Goal: Task Accomplishment & Management: Manage account settings

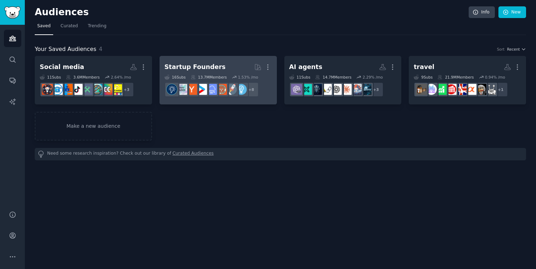
click at [208, 65] on div "Startup Founders" at bounding box center [194, 67] width 61 height 9
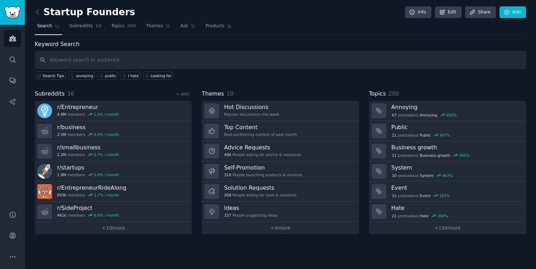
click at [116, 234] on div "Startup Founders Info Edit Share Add Search Subreddits 16 Topics 200 Themes Ask…" at bounding box center [280, 134] width 511 height 269
click at [120, 225] on link "+ 10 more" at bounding box center [113, 228] width 157 height 12
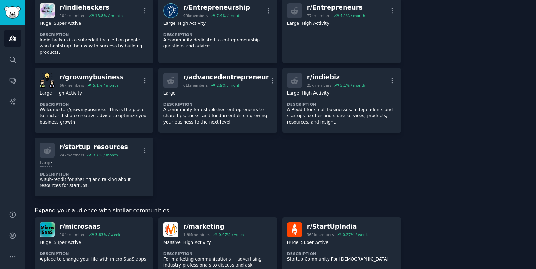
scroll to position [258, 0]
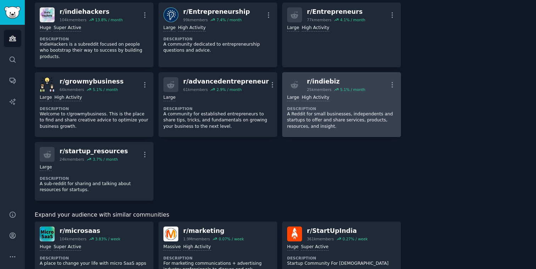
click at [323, 77] on div "r/ indiebiz" at bounding box center [336, 81] width 58 height 9
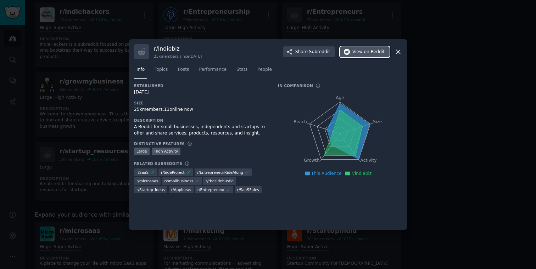
click at [356, 54] on span "View on Reddit" at bounding box center [368, 52] width 32 height 6
click at [395, 53] on icon at bounding box center [397, 51] width 7 height 7
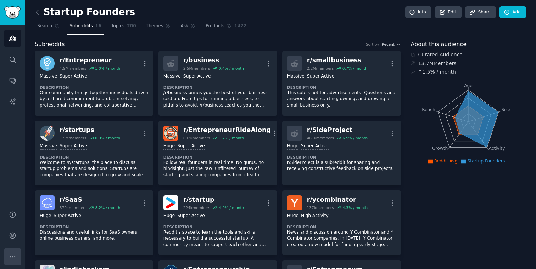
click at [11, 258] on icon "Sidebar" at bounding box center [12, 256] width 7 height 7
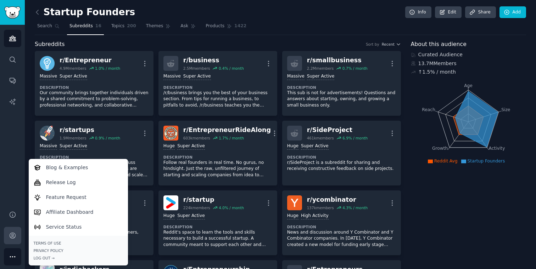
click at [14, 236] on icon "Sidebar" at bounding box center [12, 235] width 7 height 7
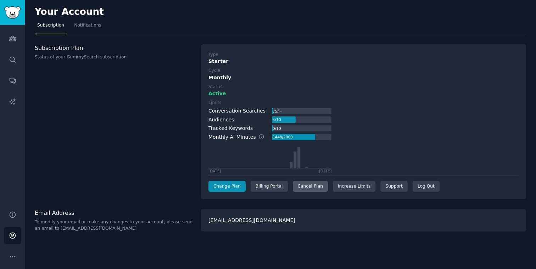
click at [303, 188] on div "Cancel Plan" at bounding box center [310, 186] width 35 height 11
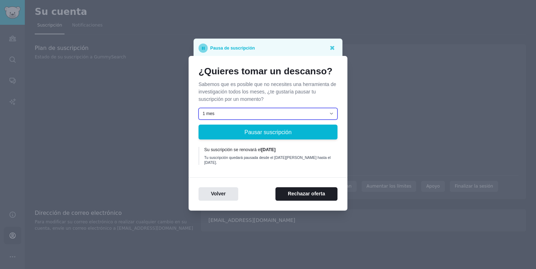
click at [305, 118] on select "1 mes 2 meses 3 meses [PERSON_NAME] una fecha personalizada para reanudar" at bounding box center [267, 114] width 139 height 12
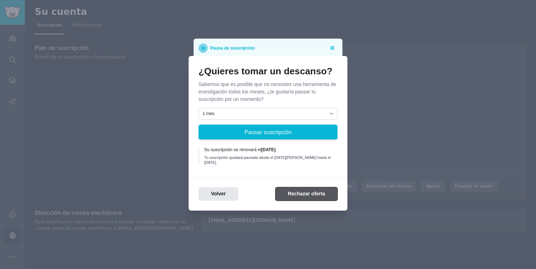
click at [307, 191] on button "Rechazar oferta" at bounding box center [306, 194] width 62 height 14
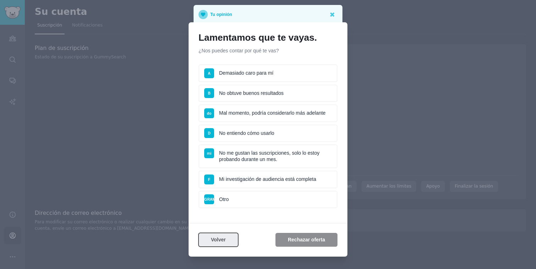
click at [230, 242] on button "Volver" at bounding box center [218, 240] width 40 height 14
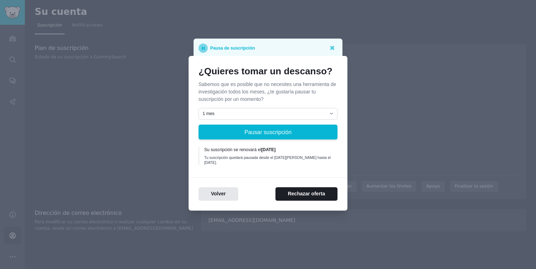
click at [383, 55] on div at bounding box center [268, 134] width 536 height 269
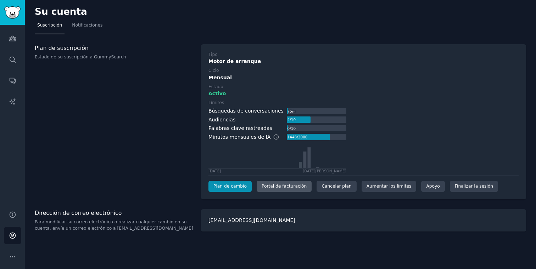
click at [289, 189] on div "Portal de facturación" at bounding box center [284, 186] width 55 height 11
